Goal: Use online tool/utility: Utilize a website feature to perform a specific function

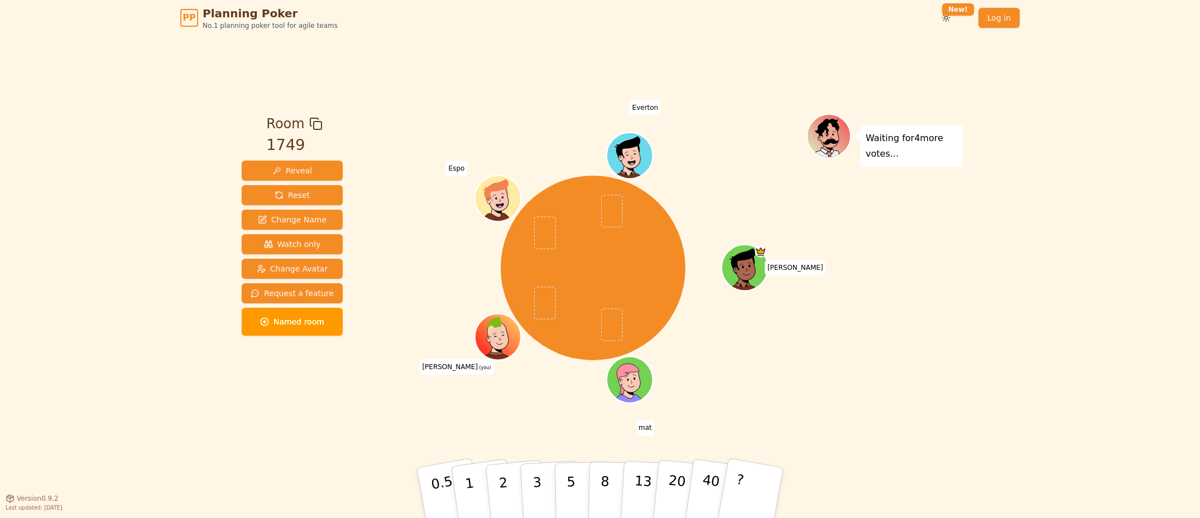
click at [1017, 392] on div "PP Planning Poker No.1 planning poker tool for agile teams Toggle theme New! Lo…" at bounding box center [600, 259] width 1200 height 518
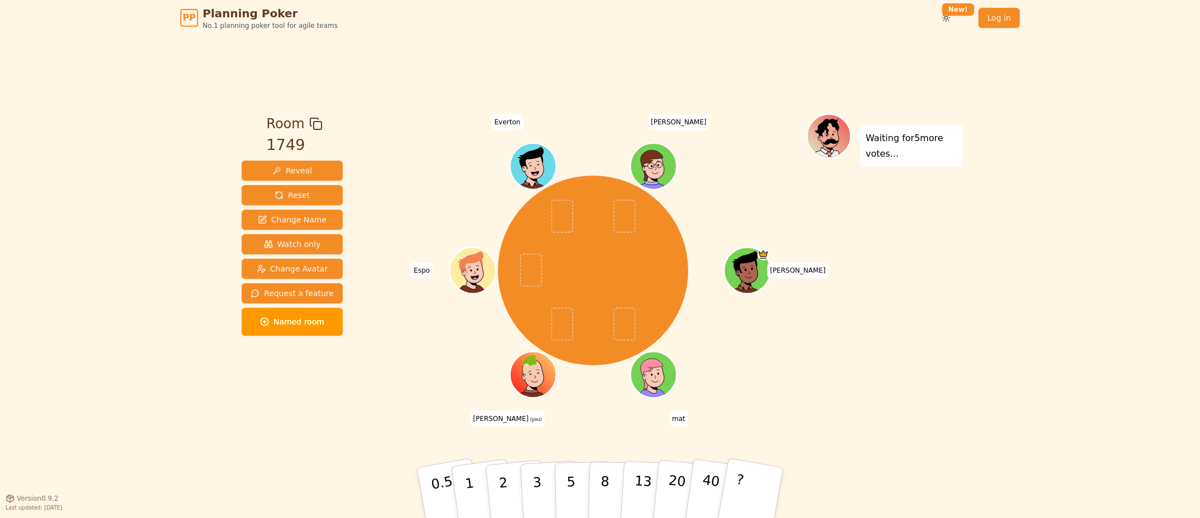
click at [1011, 365] on div "PP Planning Poker No.1 planning poker tool for agile teams Toggle theme New! Lo…" at bounding box center [600, 259] width 1200 height 518
click at [475, 486] on button "1" at bounding box center [482, 493] width 66 height 90
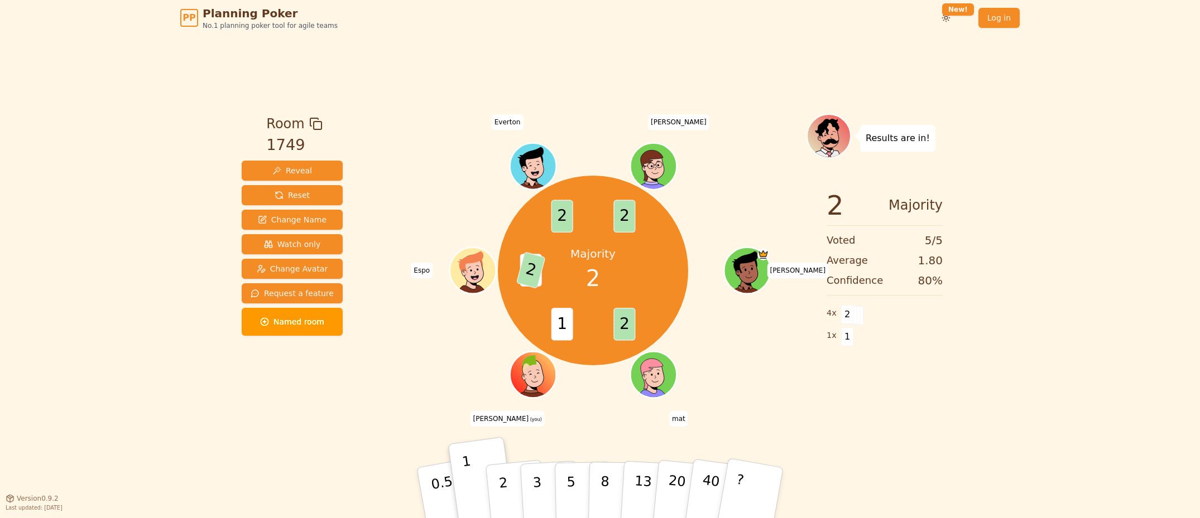
click at [881, 429] on div "Room 1749 Reveal Reset Change Name Watch only Change Avatar Request a feature N…" at bounding box center [599, 267] width 725 height 463
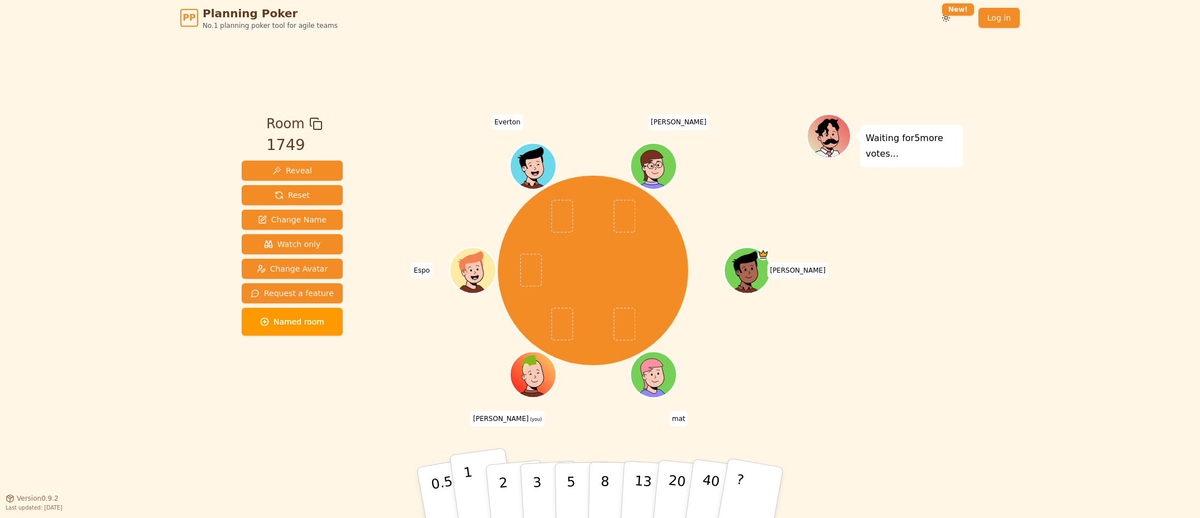
click at [464, 494] on button "1" at bounding box center [482, 493] width 66 height 90
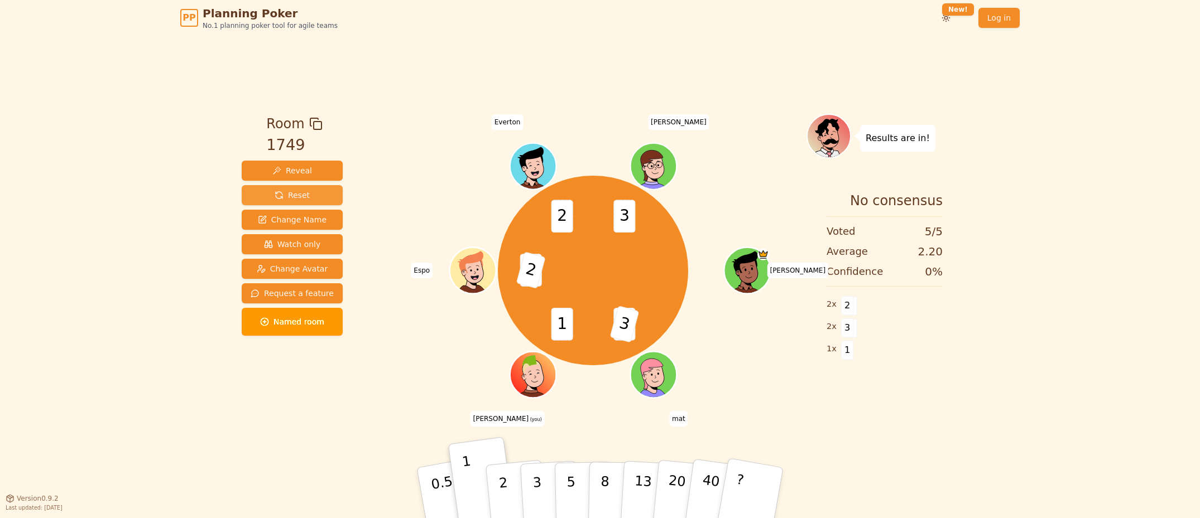
click at [297, 191] on span "Reset" at bounding box center [292, 195] width 35 height 11
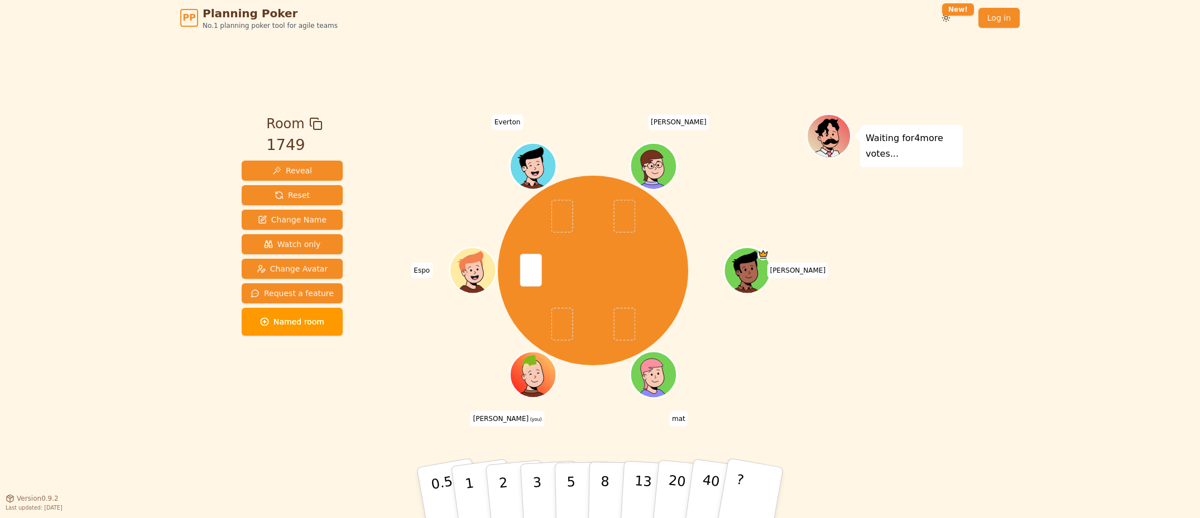
click at [983, 393] on div "PP Planning Poker No.1 planning poker tool for agile teams Toggle theme New! Lo…" at bounding box center [600, 259] width 1200 height 518
click at [504, 479] on p "2" at bounding box center [504, 494] width 15 height 61
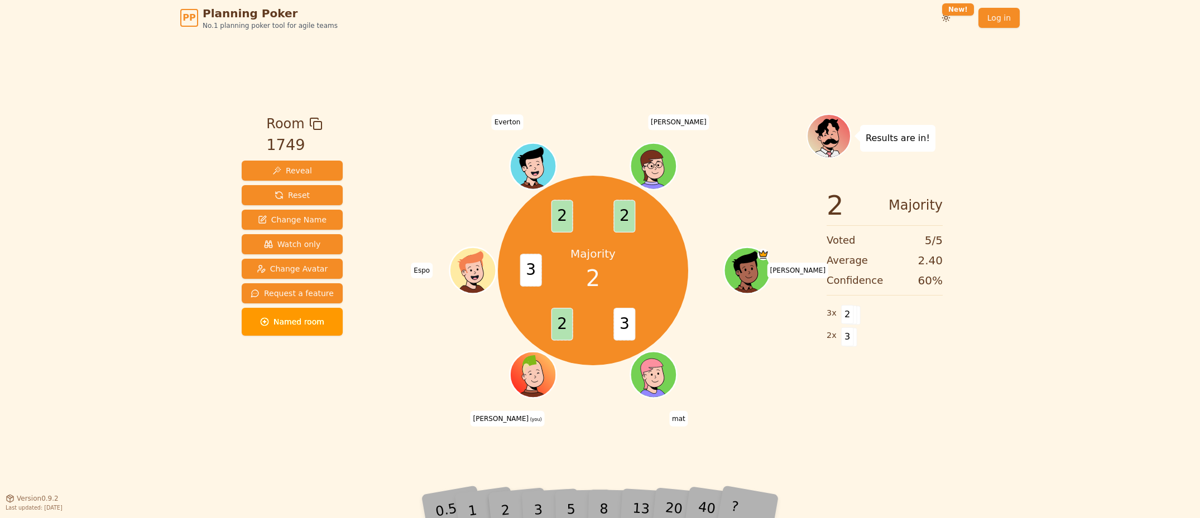
click at [536, 507] on div "3" at bounding box center [550, 493] width 36 height 41
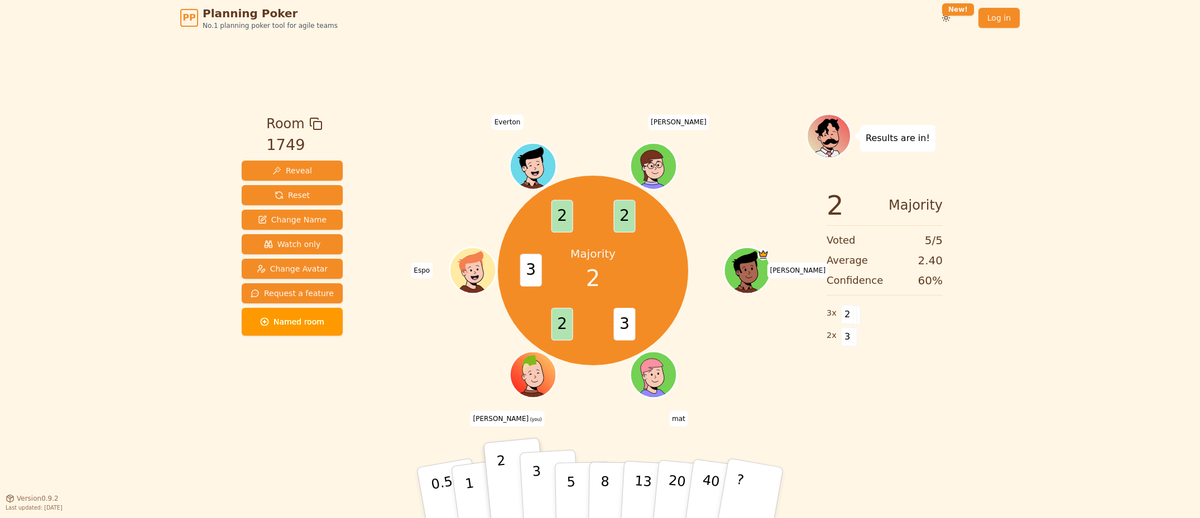
click at [540, 481] on button "3" at bounding box center [549, 493] width 61 height 87
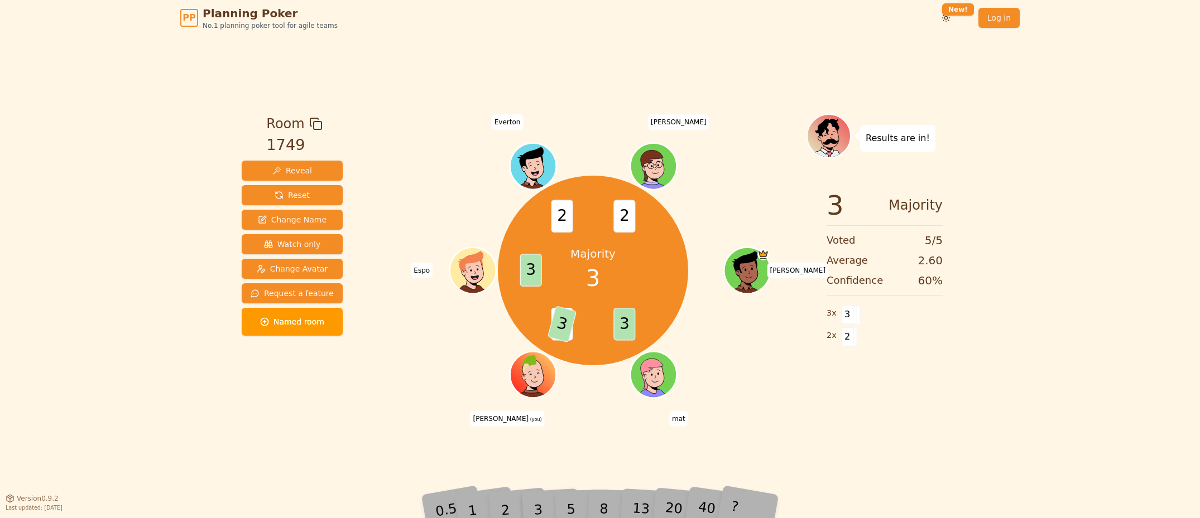
click at [1023, 434] on div "PP Planning Poker No.1 planning poker tool for agile teams Toggle theme New! Lo…" at bounding box center [600, 259] width 1200 height 518
click at [1013, 470] on div "PP Planning Poker No.1 planning poker tool for agile teams Toggle theme New! Lo…" at bounding box center [600, 259] width 1200 height 518
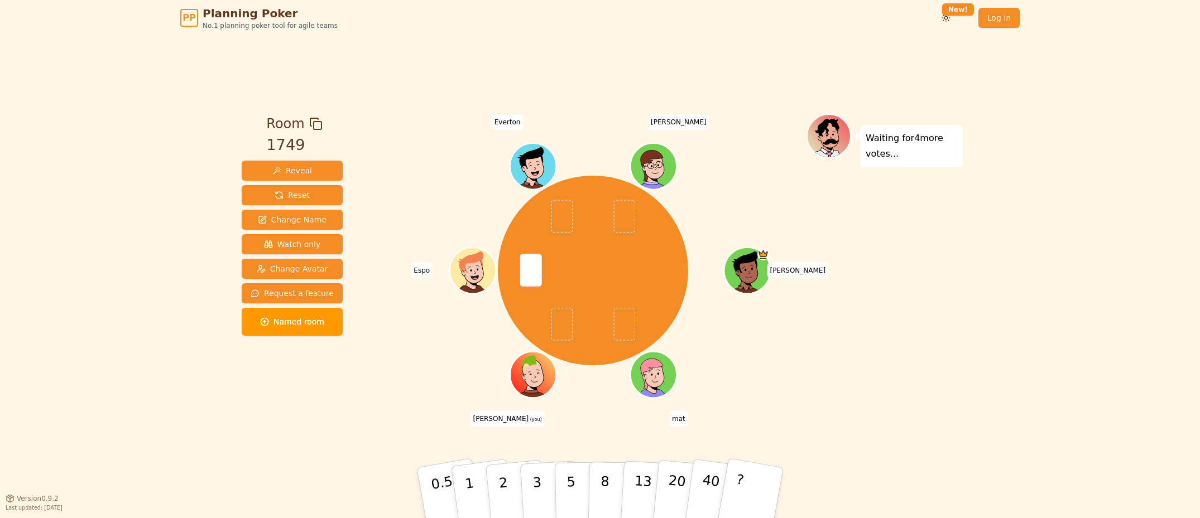
click at [430, 435] on div "Room 1749 Reveal Reset Change Name Watch only Change Avatar Request a feature N…" at bounding box center [599, 267] width 725 height 463
click at [531, 477] on button "3" at bounding box center [549, 493] width 61 height 87
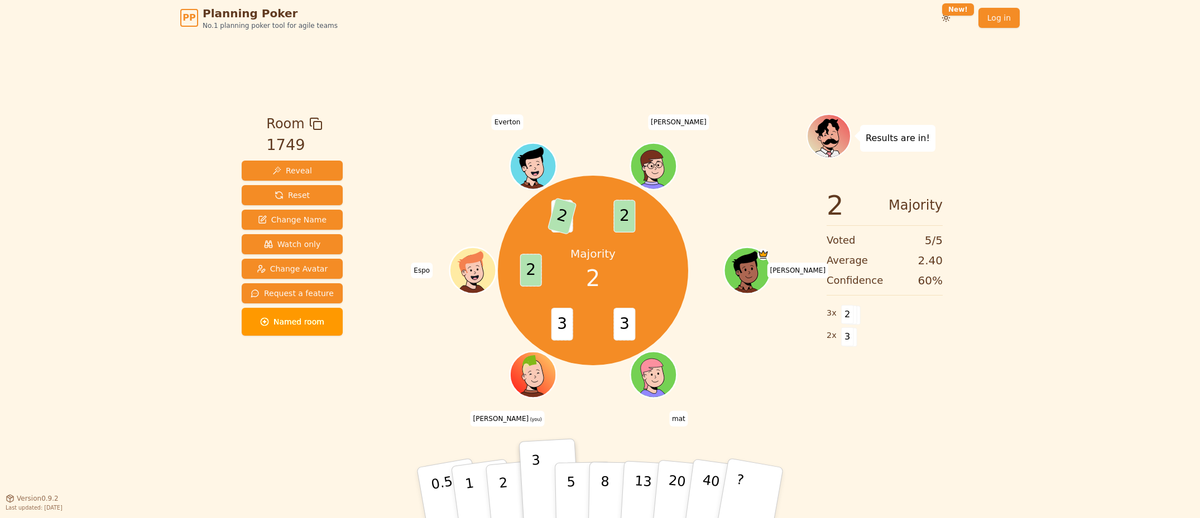
click at [502, 478] on p "2" at bounding box center [505, 505] width 15 height 61
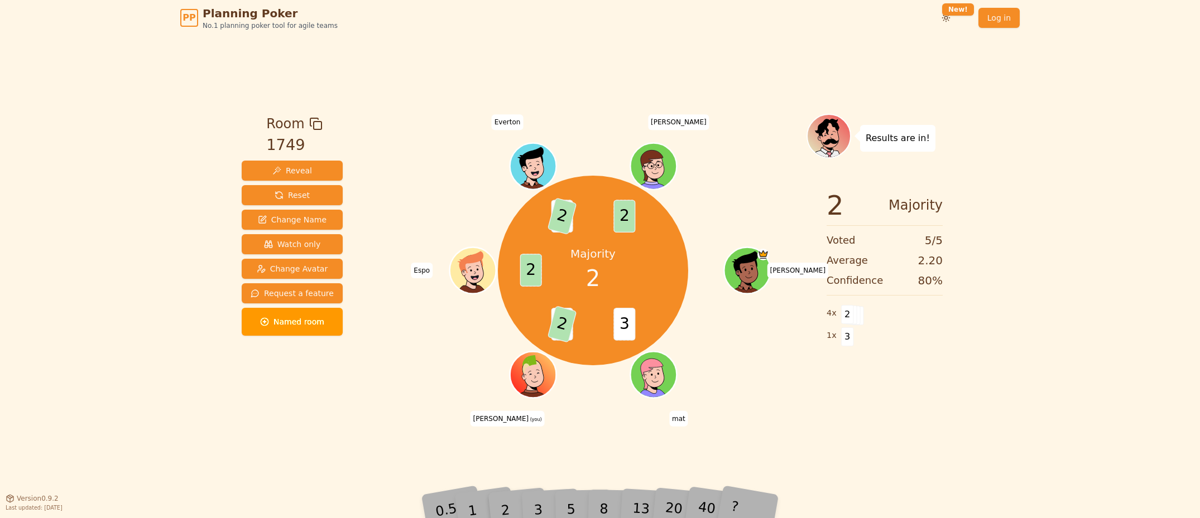
click at [933, 442] on div "Room 1749 Reveal Reset Change Name Watch only Change Avatar Request a feature N…" at bounding box center [599, 267] width 725 height 463
